Goal: Transaction & Acquisition: Purchase product/service

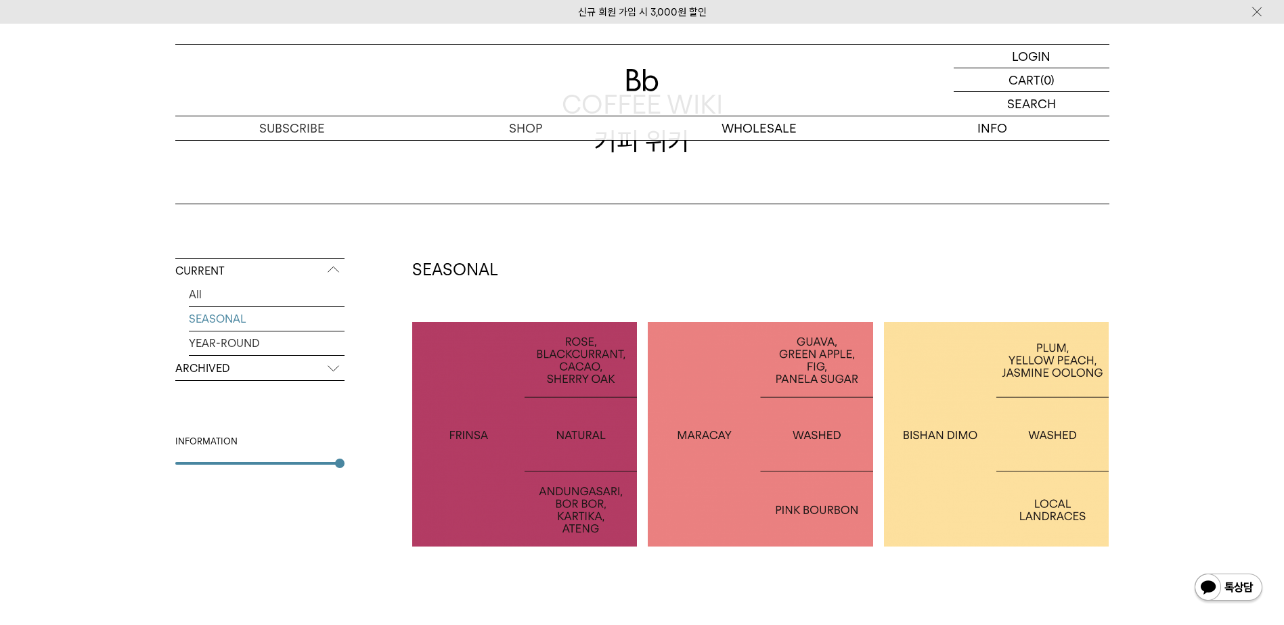
scroll to position [68, 0]
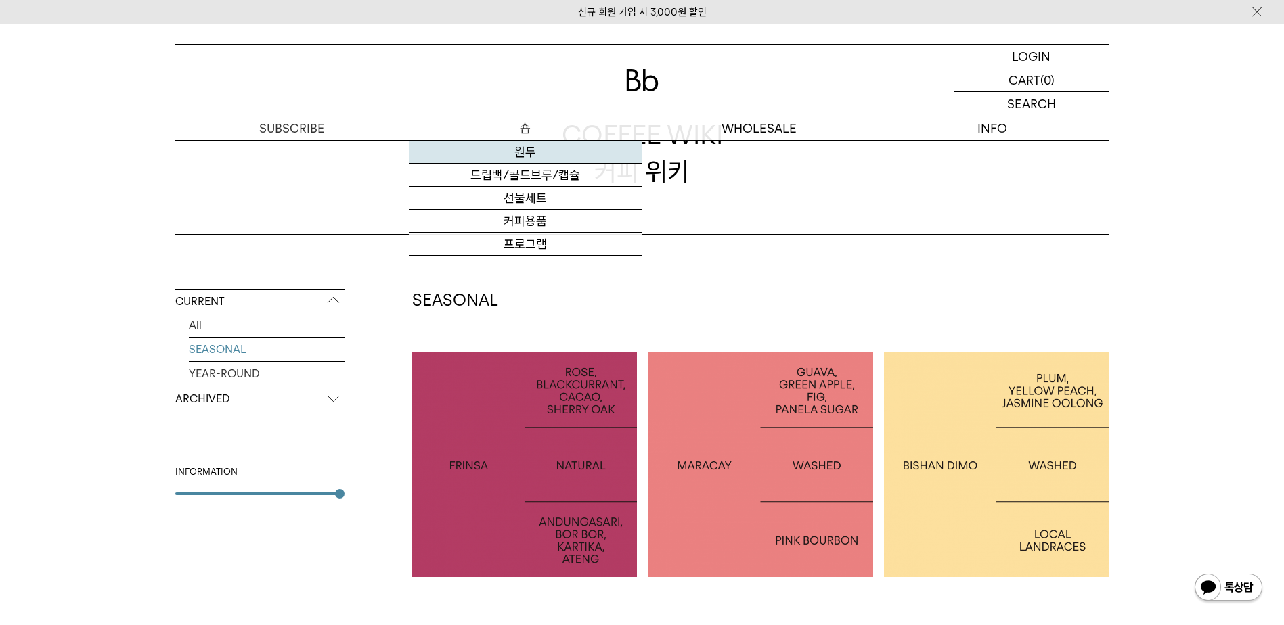
click at [548, 151] on link "원두" at bounding box center [526, 152] width 234 height 23
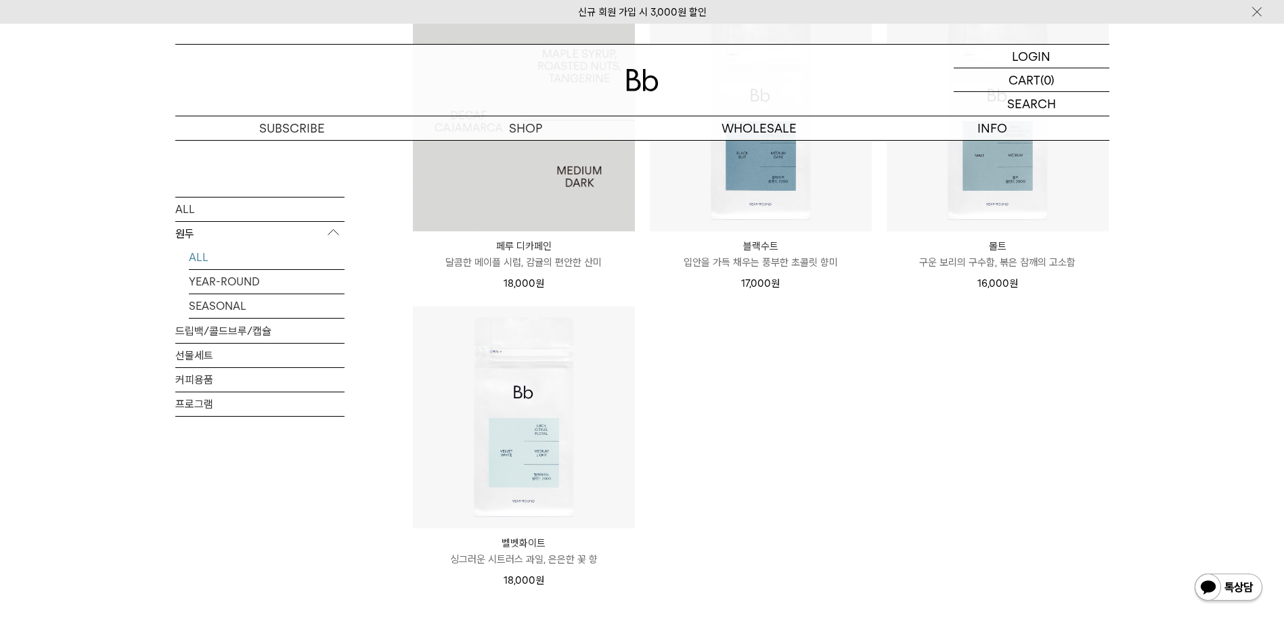
scroll to position [1218, 0]
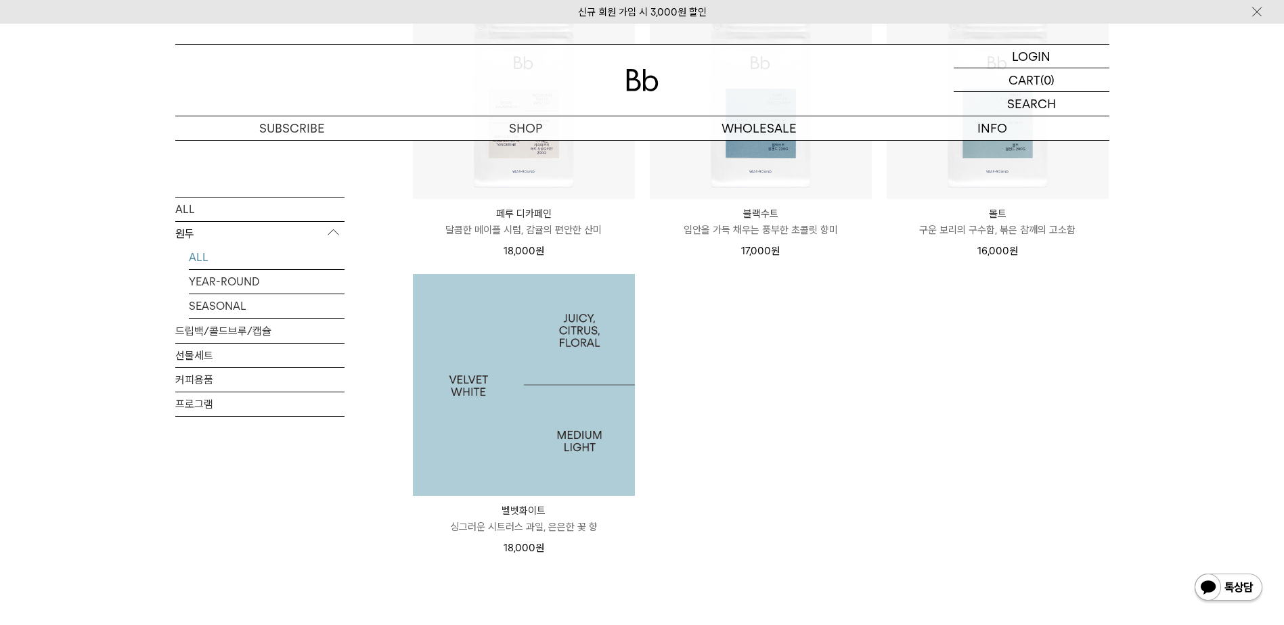
click at [567, 361] on img at bounding box center [524, 385] width 222 height 222
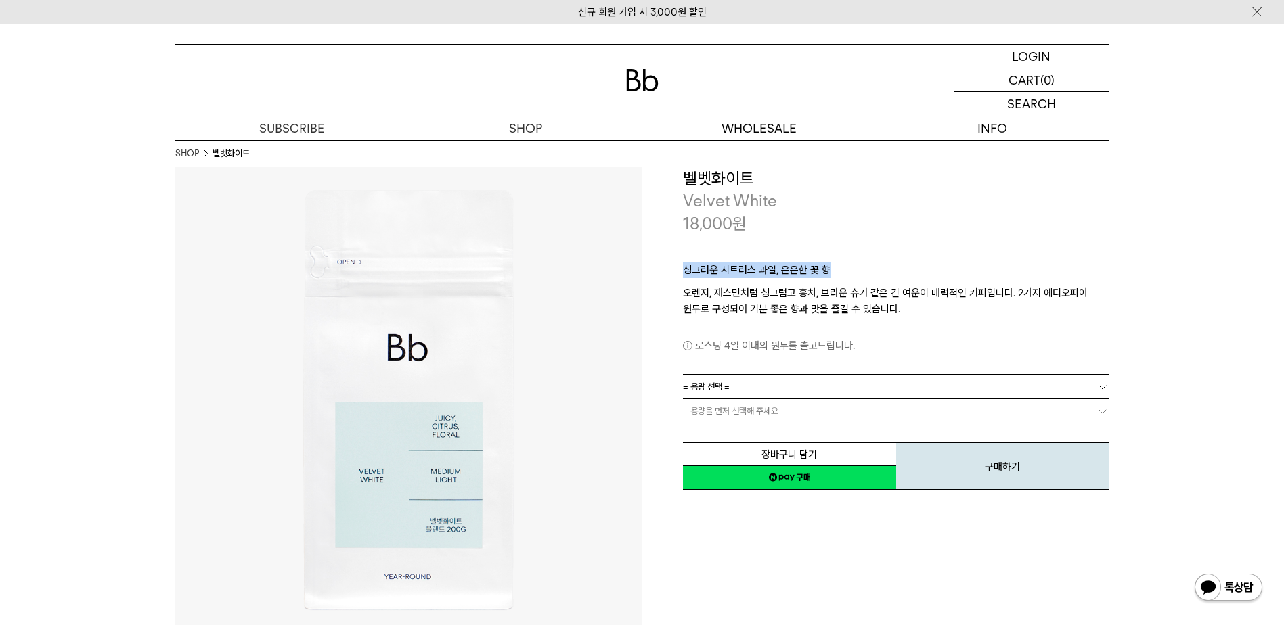
drag, startPoint x: 685, startPoint y: 272, endPoint x: 875, endPoint y: 272, distance: 190.2
click at [875, 272] on p "싱그러운 시트러스 과일, 은은한 꽃 향" at bounding box center [896, 273] width 426 height 23
drag, startPoint x: 875, startPoint y: 272, endPoint x: 920, endPoint y: 312, distance: 59.9
click at [920, 312] on p "오렌지, 재스민처럼 싱그럽고 홍차, 브라운 슈거 같은 긴 여운이 매력적인 커피입니다. 2가지 에티오피아 원두로 구성되어 기분 좋은 향과 맛을 …" at bounding box center [896, 301] width 426 height 32
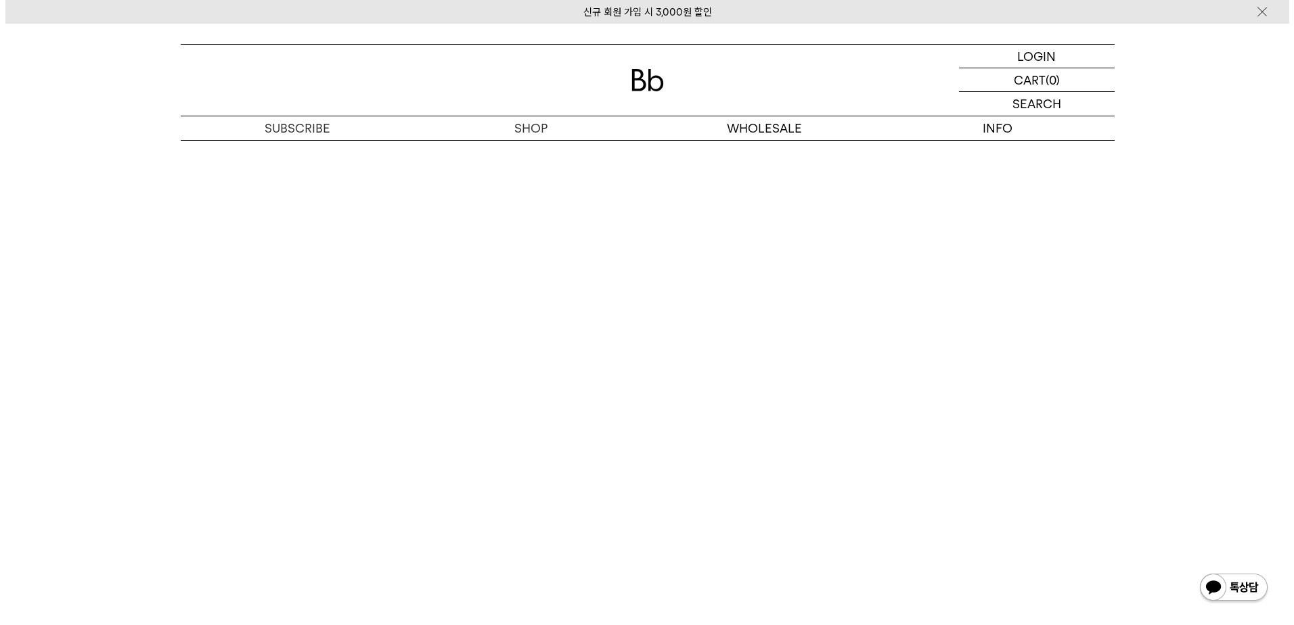
scroll to position [2775, 0]
